Goal: Task Accomplishment & Management: Complete application form

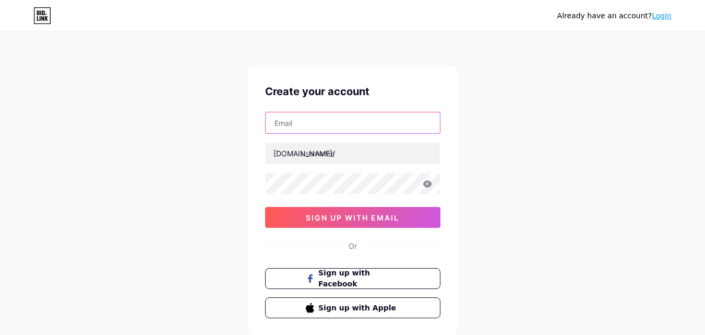
click at [361, 124] on input "text" at bounding box center [353, 122] width 174 height 21
type input "[EMAIL_ADDRESS][DOMAIN_NAME]"
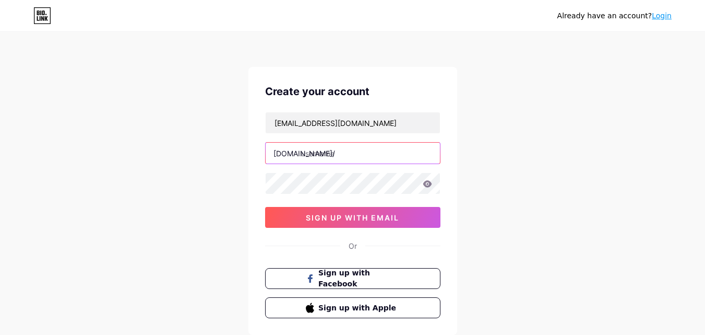
click at [329, 156] on input "text" at bounding box center [353, 153] width 174 height 21
type input "s"
type input "smaetbuyjournal"
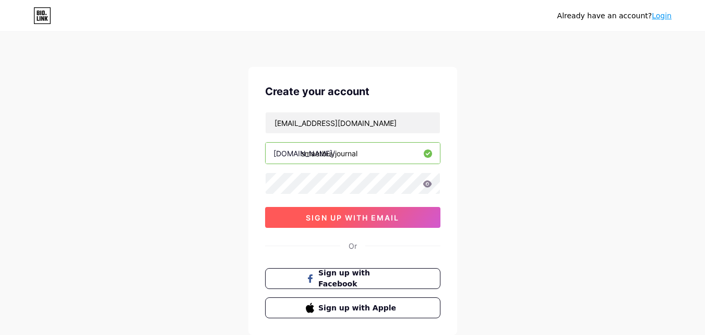
click at [367, 215] on span "sign up with email" at bounding box center [352, 217] width 93 height 9
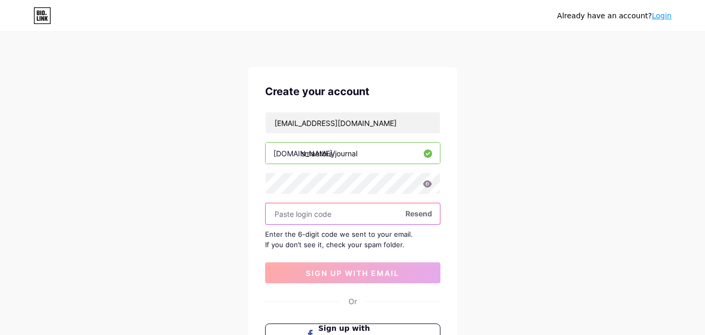
click at [362, 214] on input "text" at bounding box center [353, 213] width 174 height 21
paste input "618552"
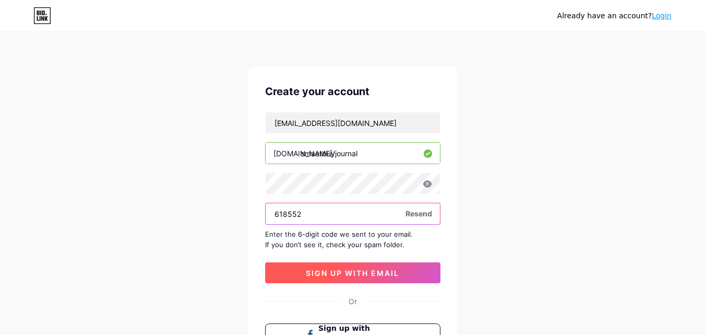
type input "618552"
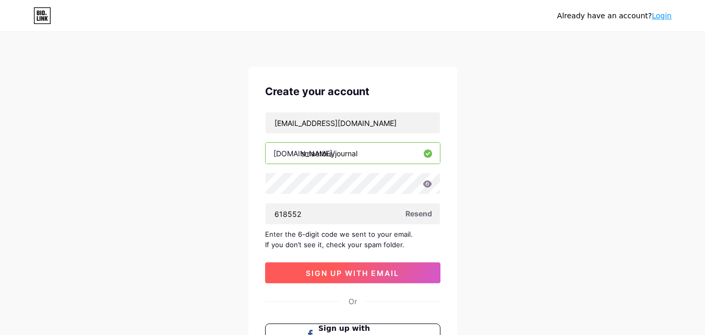
click at [370, 277] on span "sign up with email" at bounding box center [352, 272] width 93 height 9
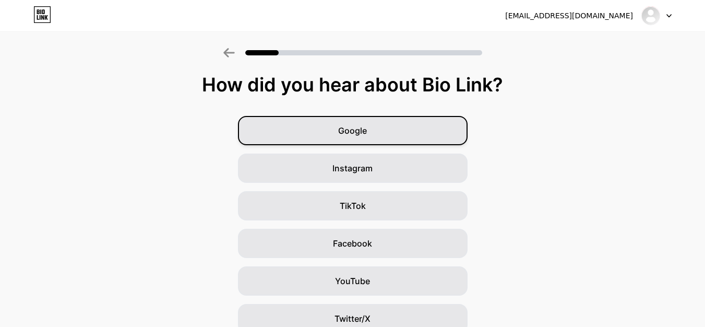
click at [352, 131] on span "Google" at bounding box center [352, 130] width 29 height 13
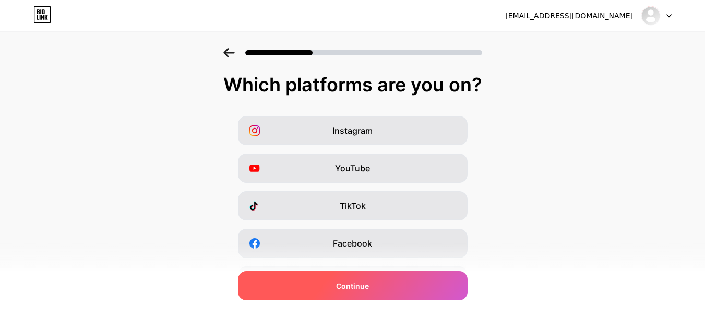
click at [357, 285] on span "Continue" at bounding box center [352, 285] width 33 height 11
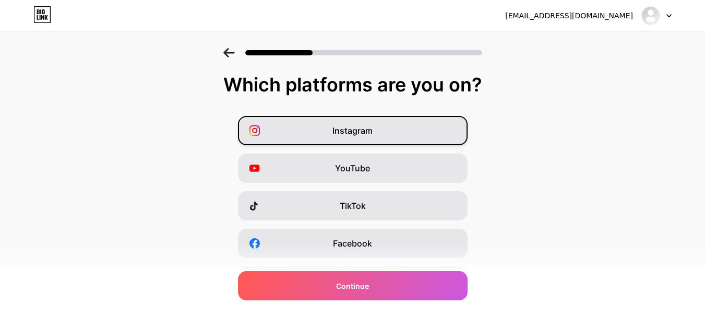
click at [368, 128] on span "Instagram" at bounding box center [353, 130] width 40 height 13
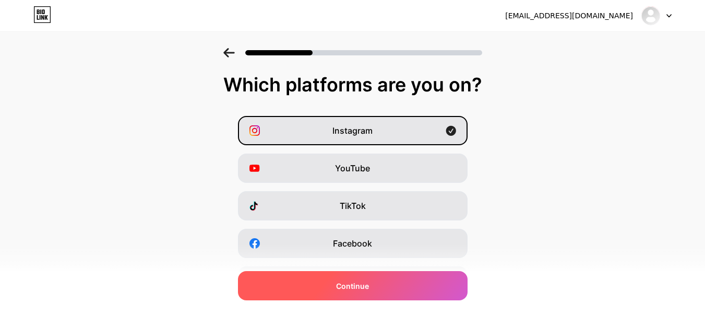
click at [354, 277] on div "Continue" at bounding box center [353, 285] width 230 height 29
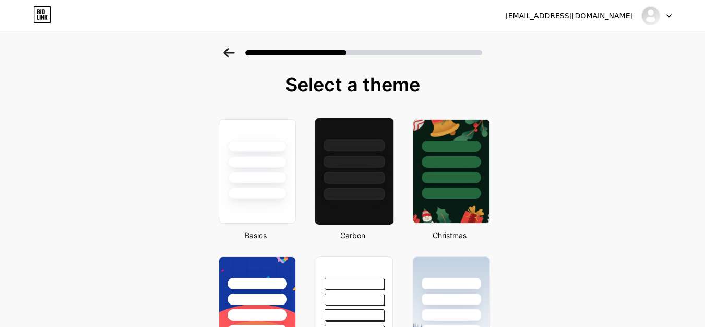
click at [371, 152] on div at bounding box center [354, 159] width 78 height 82
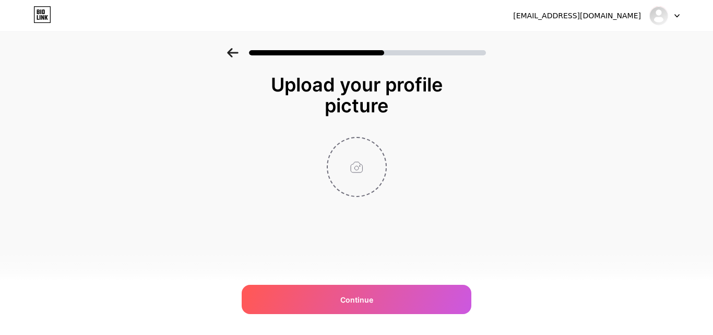
click at [361, 167] on input "file" at bounding box center [357, 167] width 58 height 58
type input "C:\fakepath\SmartBuyJournal.png"
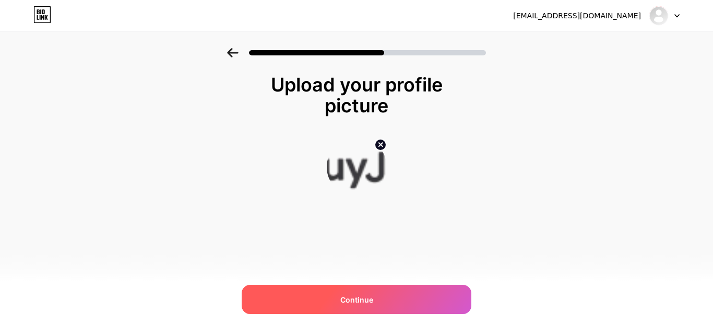
click at [354, 308] on div "Continue" at bounding box center [357, 299] width 230 height 29
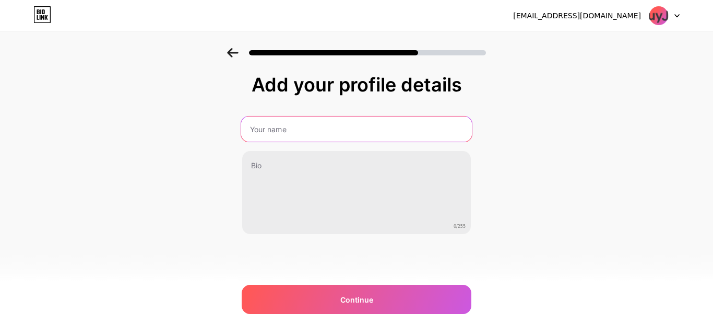
click at [355, 125] on input "text" at bounding box center [356, 128] width 231 height 25
click at [287, 131] on input "Smart BuyJournal" at bounding box center [356, 128] width 231 height 25
type input "Smart Buy Journal"
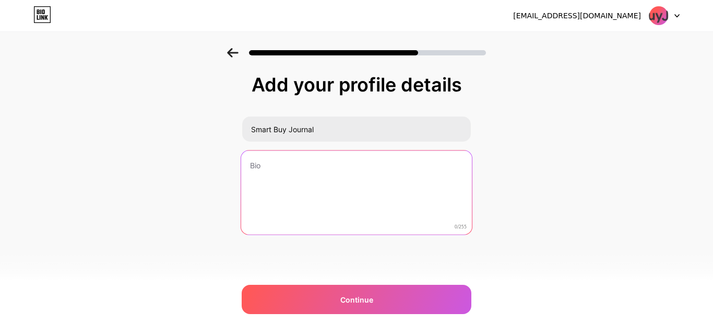
click at [290, 173] on textarea at bounding box center [356, 192] width 231 height 85
paste textarea "Discover expert reviews, buying guides, and money-saving tips at Smart Buy Jour…"
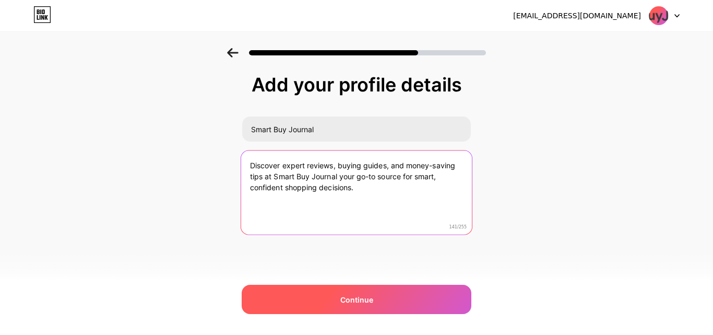
type textarea "Discover expert reviews, buying guides, and money-saving tips at Smart Buy Jour…"
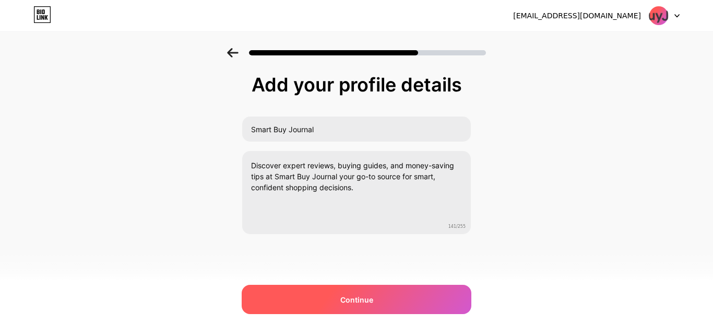
click at [311, 292] on div "Continue" at bounding box center [357, 299] width 230 height 29
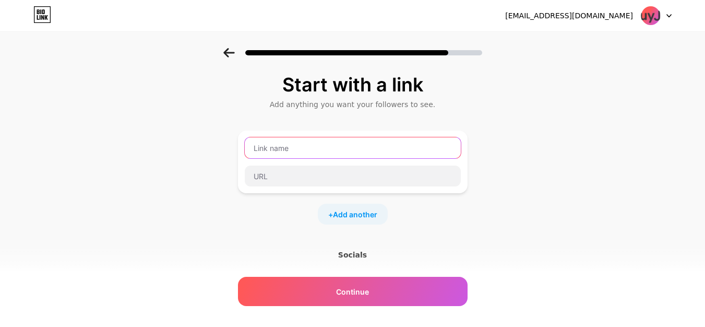
click at [350, 144] on input "text" at bounding box center [353, 147] width 216 height 21
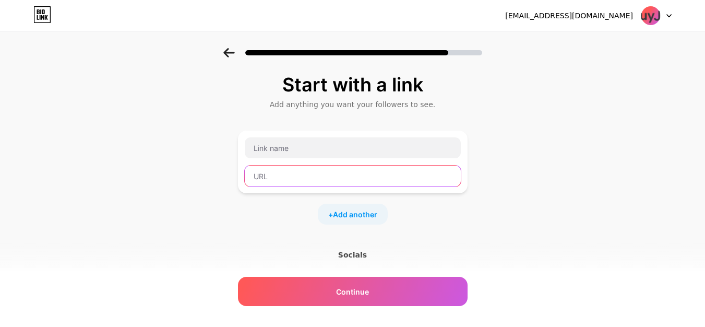
click at [301, 182] on input "text" at bounding box center [353, 176] width 216 height 21
paste input "[URL][DOMAIN_NAME]"
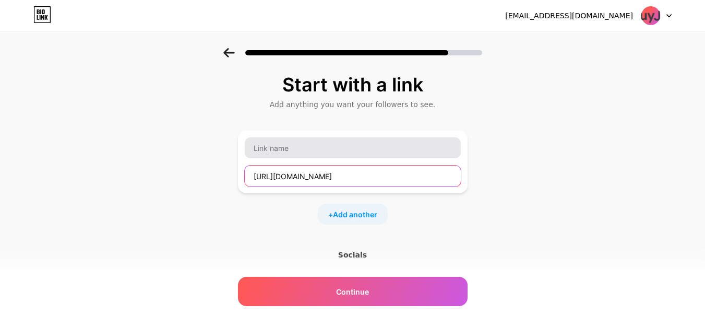
type input "[URL][DOMAIN_NAME]"
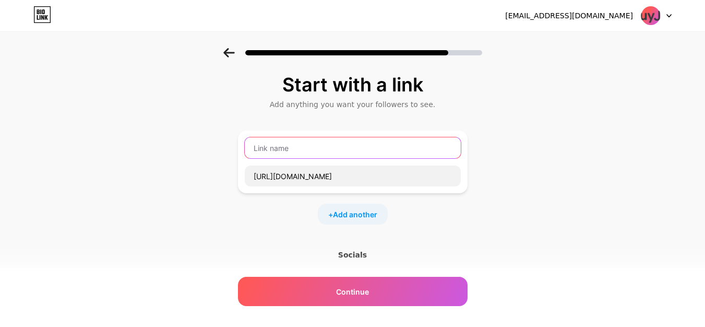
click at [293, 157] on input "text" at bounding box center [353, 147] width 216 height 21
type input "D"
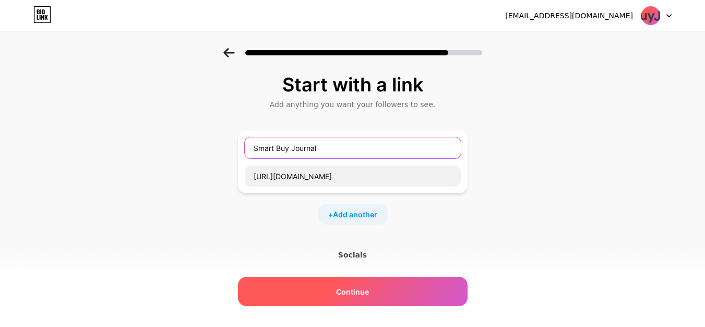
type input "Smart Buy Journal"
click at [350, 286] on span "Continue" at bounding box center [352, 291] width 33 height 11
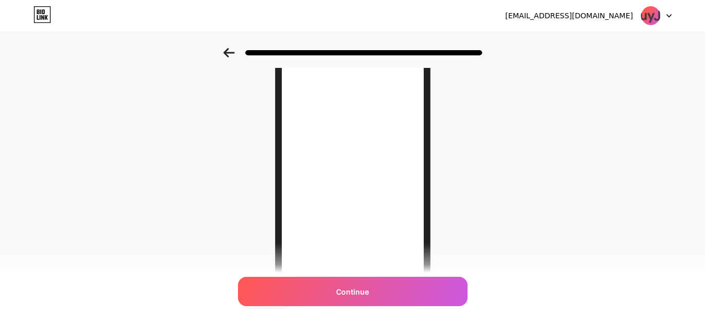
scroll to position [58, 0]
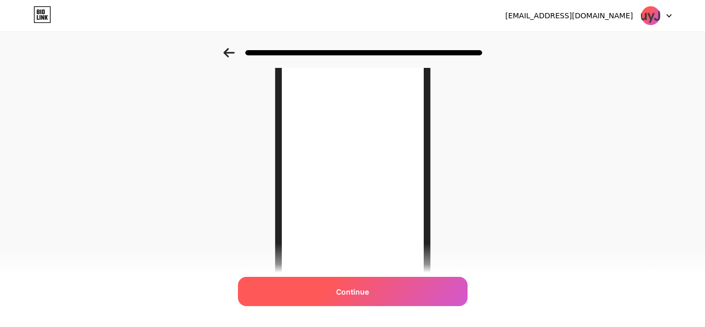
click at [367, 286] on span "Continue" at bounding box center [352, 291] width 33 height 11
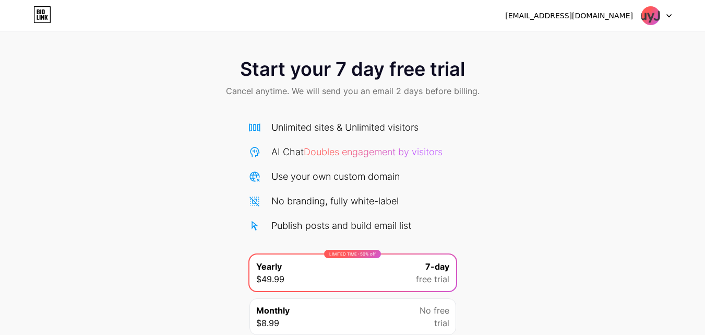
scroll to position [86, 0]
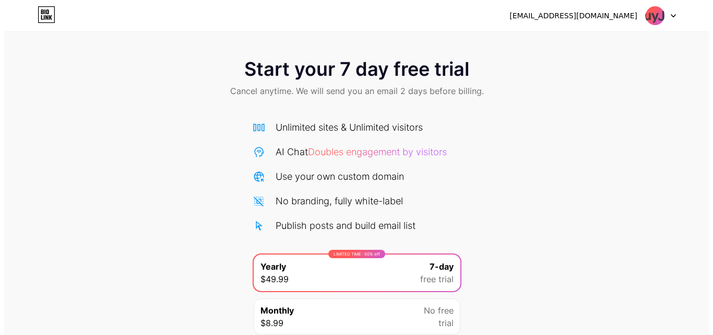
scroll to position [86, 0]
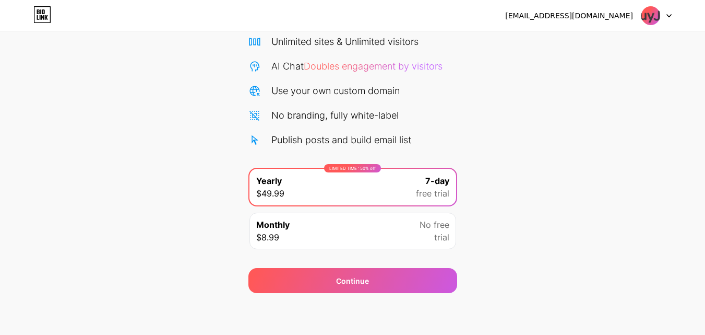
click at [649, 16] on img at bounding box center [651, 16] width 20 height 20
click at [592, 17] on div "[EMAIL_ADDRESS][DOMAIN_NAME]" at bounding box center [569, 15] width 128 height 11
click at [508, 152] on div "Start your 7 day free trial Cancel anytime. We will send you an email 2 days be…" at bounding box center [352, 127] width 705 height 331
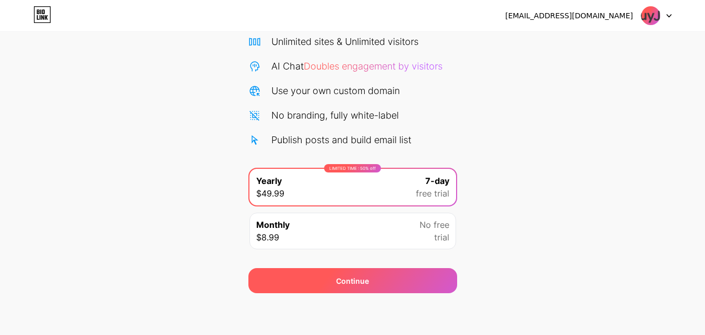
click at [364, 279] on div "Continue" at bounding box center [352, 280] width 33 height 11
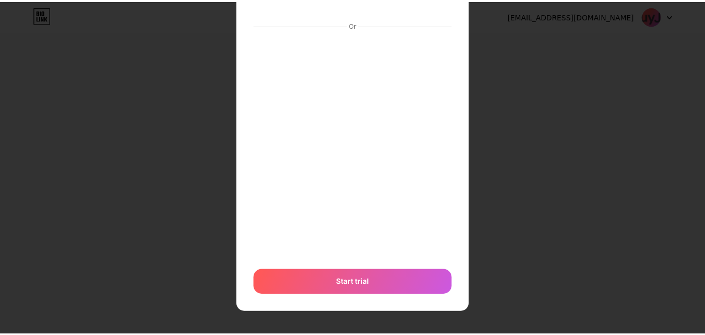
scroll to position [0, 0]
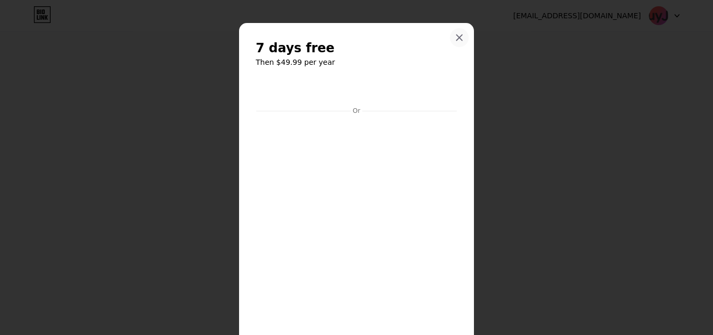
click at [455, 34] on icon at bounding box center [459, 37] width 8 height 8
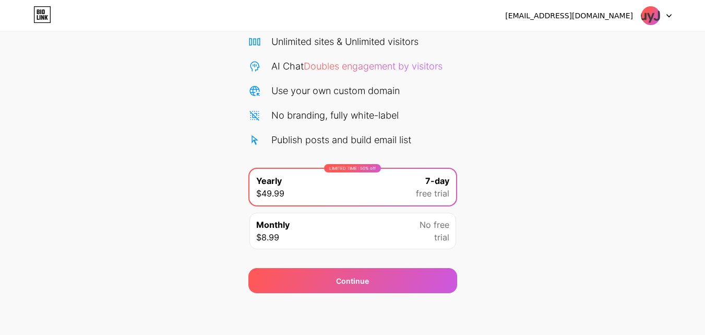
click at [564, 18] on div "[EMAIL_ADDRESS][DOMAIN_NAME]" at bounding box center [569, 15] width 128 height 11
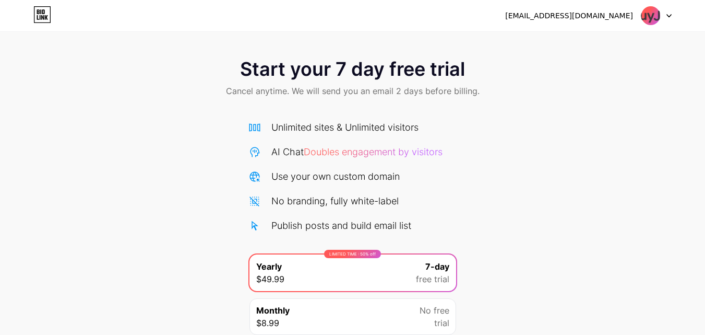
click at [653, 17] on img at bounding box center [651, 16] width 20 height 20
click at [595, 15] on div "[EMAIL_ADDRESS][DOMAIN_NAME]" at bounding box center [569, 15] width 128 height 11
click at [322, 152] on span "Doubles engagement by visitors" at bounding box center [373, 151] width 139 height 11
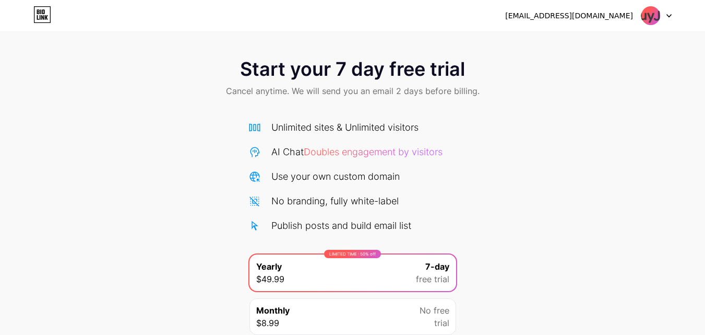
scroll to position [86, 0]
